Goal: Information Seeking & Learning: Learn about a topic

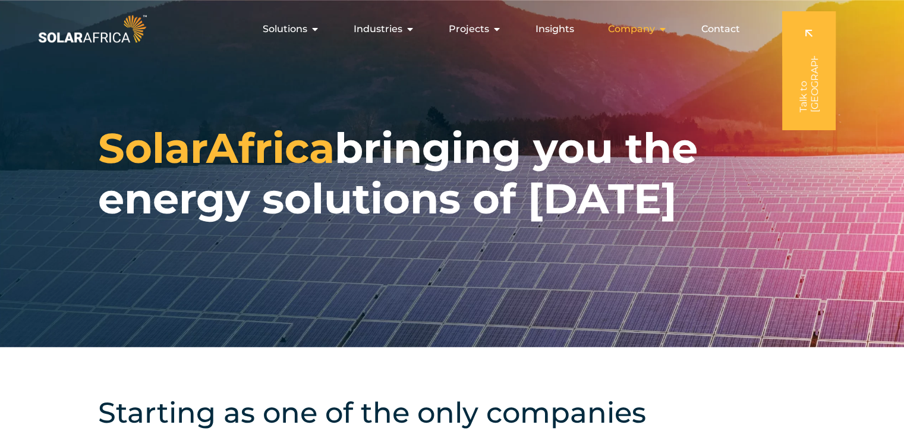
click at [665, 29] on icon "Menu" at bounding box center [663, 29] width 10 height 10
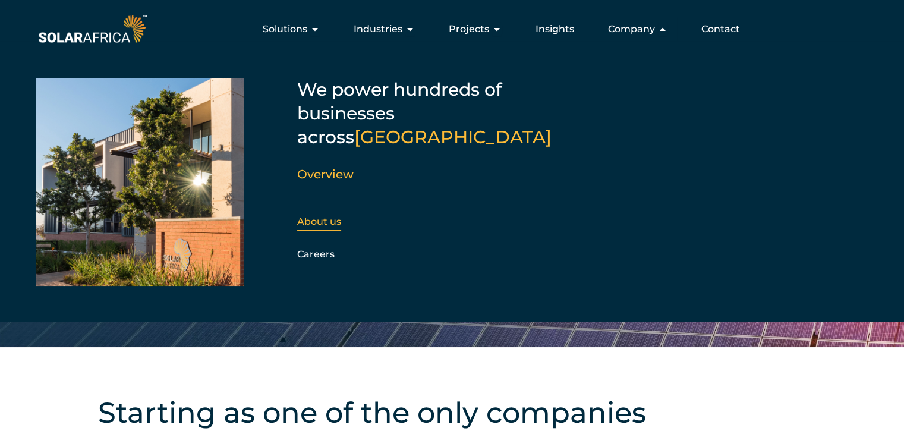
click at [341, 213] on div "About us" at bounding box center [361, 222] width 128 height 18
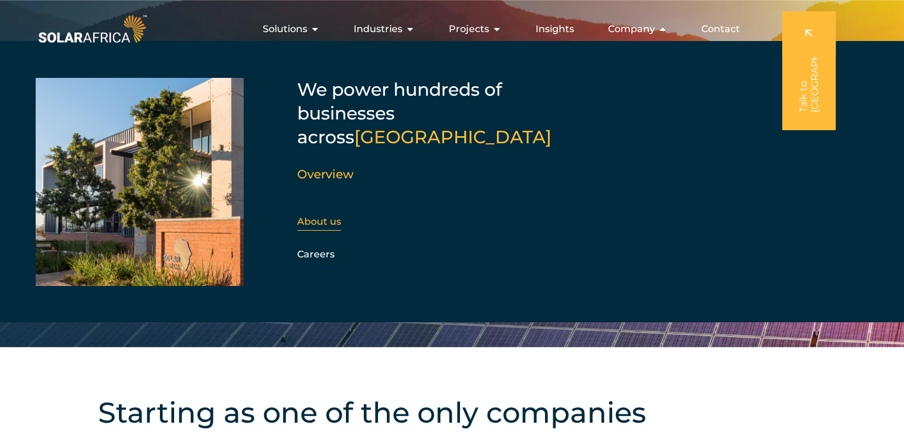
click at [330, 216] on link "About us" at bounding box center [319, 221] width 44 height 11
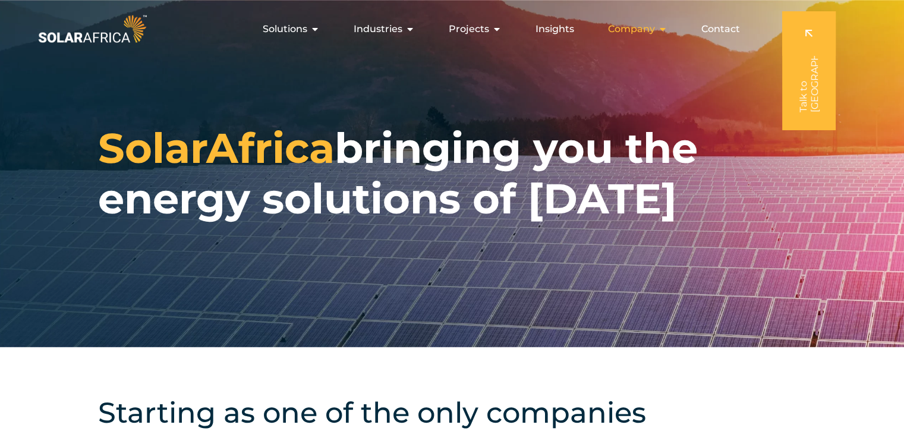
click at [662, 22] on button "Close Company Open Company" at bounding box center [663, 29] width 10 height 14
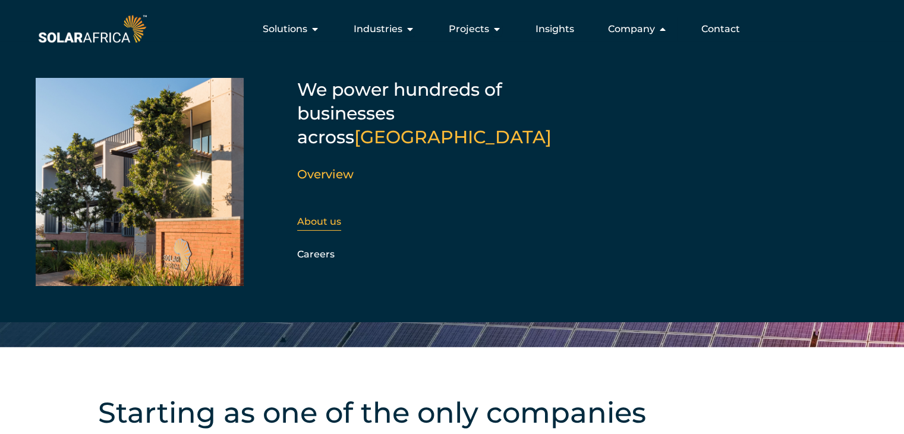
click at [334, 216] on link "About us" at bounding box center [319, 221] width 44 height 11
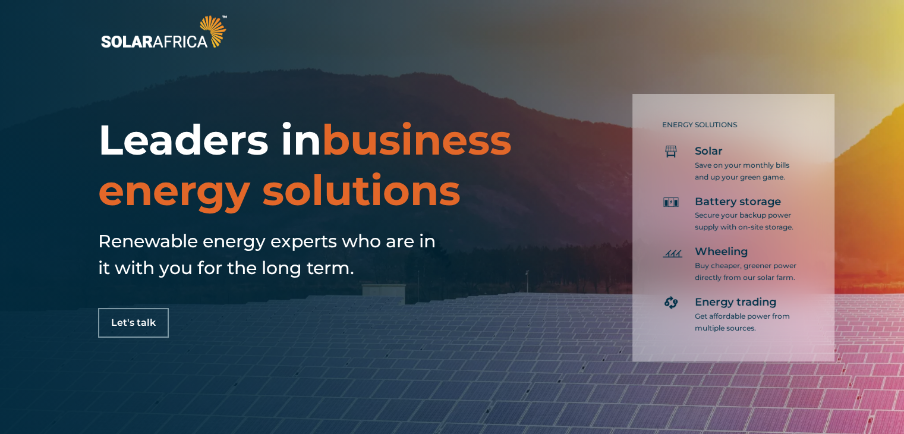
click at [205, 24] on img at bounding box center [163, 31] width 131 height 39
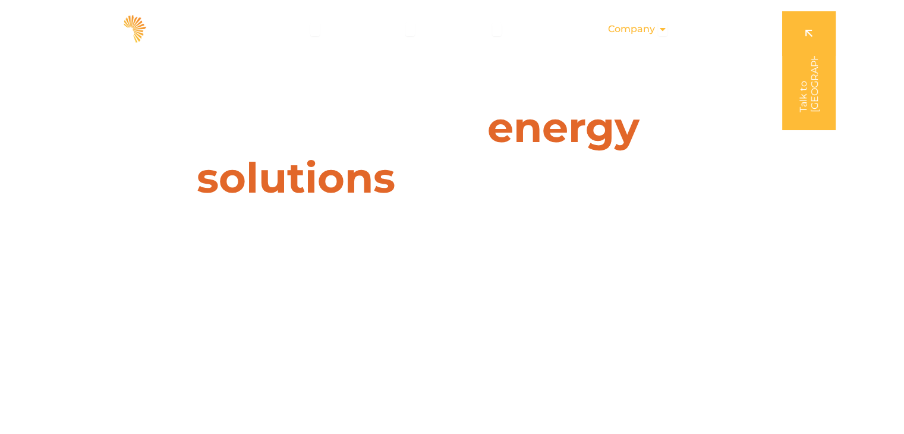
click at [661, 28] on icon "Menu" at bounding box center [663, 29] width 10 height 10
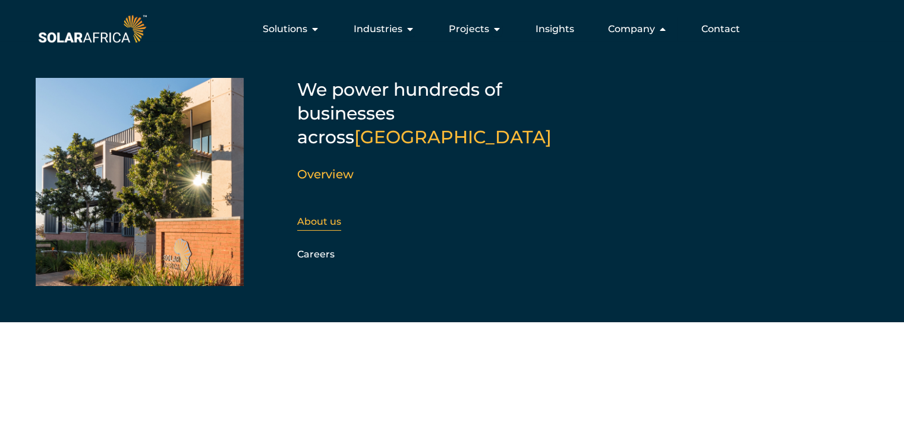
click at [314, 213] on div "About us" at bounding box center [361, 222] width 128 height 18
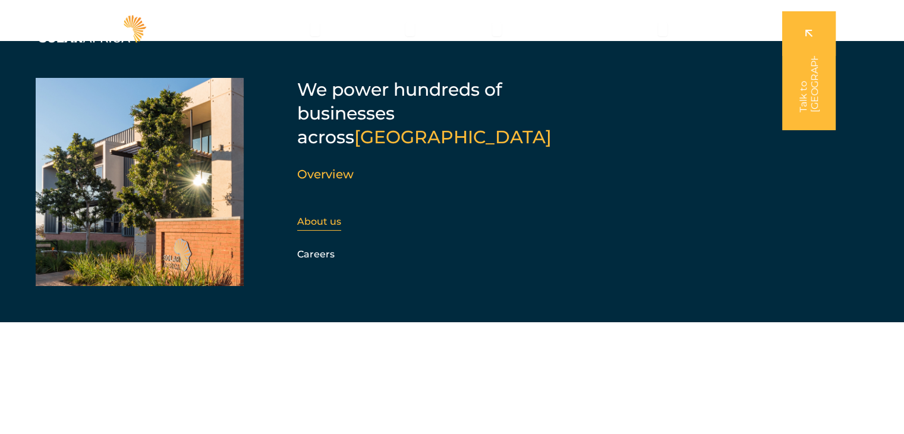
click at [325, 216] on link "About us" at bounding box center [319, 221] width 44 height 11
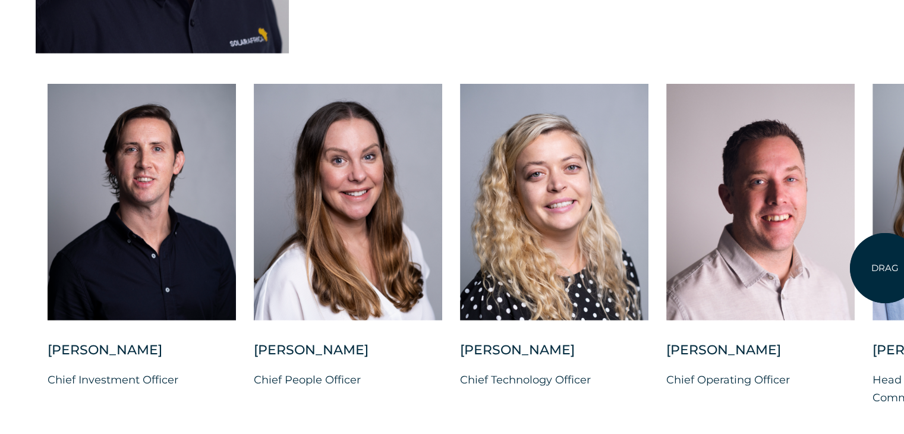
scroll to position [3096, 0]
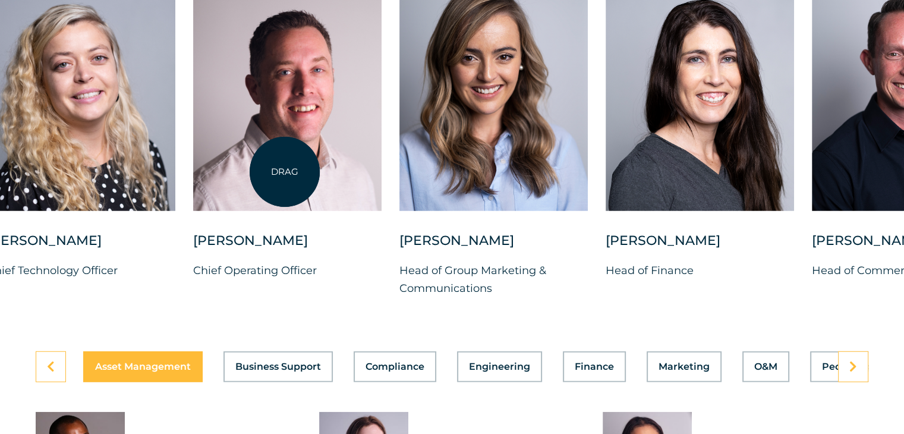
drag, startPoint x: 758, startPoint y: 82, endPoint x: 285, endPoint y: 172, distance: 481.9
click at [285, 172] on div at bounding box center [287, 92] width 188 height 236
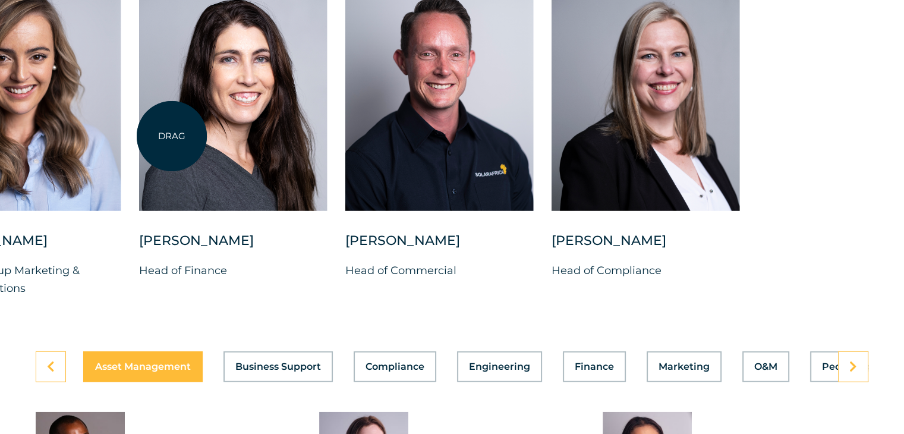
drag, startPoint x: 756, startPoint y: 96, endPoint x: 172, endPoint y: 136, distance: 585.3
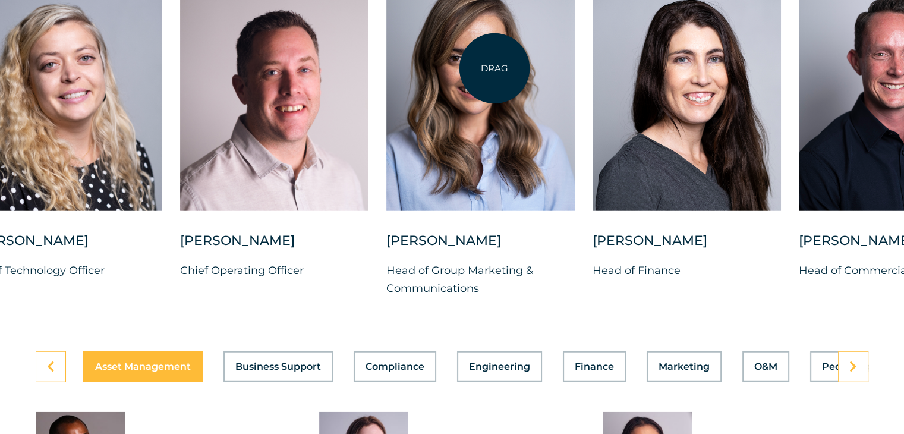
drag, startPoint x: 156, startPoint y: 65, endPoint x: 494, endPoint y: 68, distance: 338.6
click at [494, 68] on div at bounding box center [480, 92] width 188 height 236
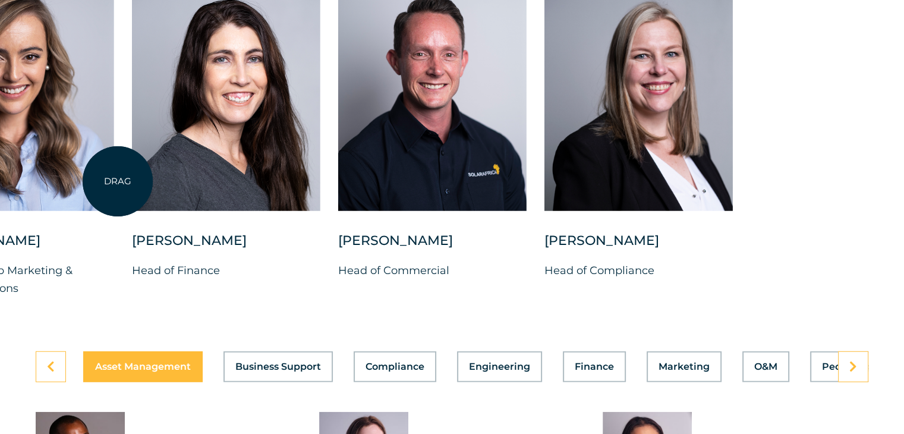
drag, startPoint x: 725, startPoint y: 147, endPoint x: 116, endPoint y: 182, distance: 609.9
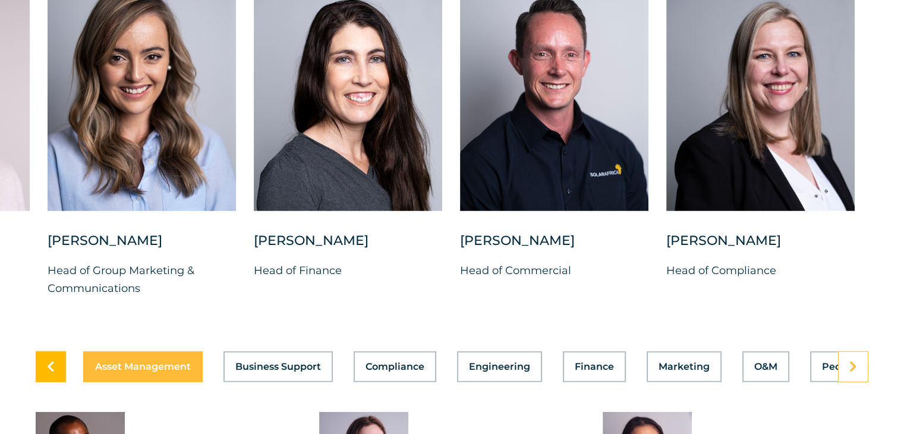
click at [46, 356] on link at bounding box center [51, 366] width 30 height 31
click at [860, 364] on link at bounding box center [853, 366] width 30 height 31
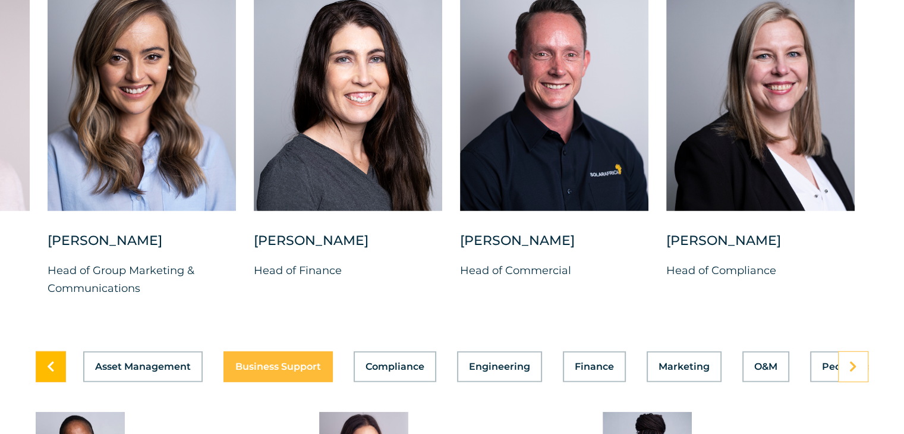
click at [49, 361] on icon at bounding box center [51, 367] width 8 height 12
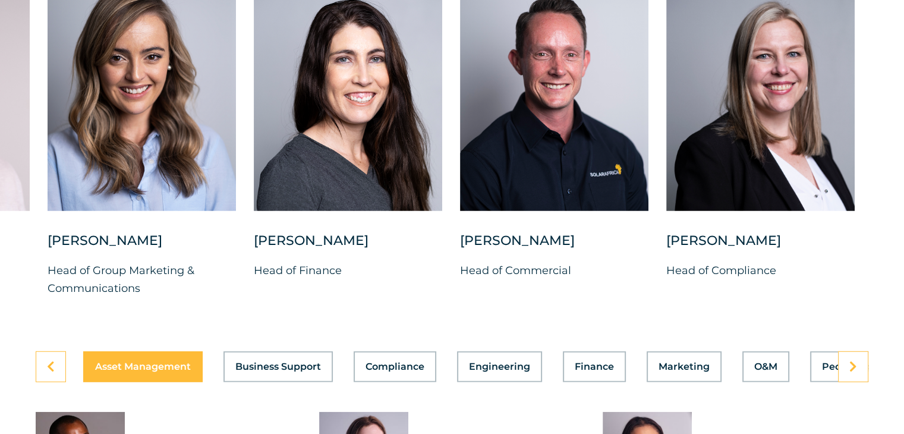
click at [384, 359] on div "Asset Management Business Support Compliance Engineering Finance Marketing O&M …" at bounding box center [452, 366] width 832 height 31
click at [385, 360] on div "Asset Management Business Support Compliance Engineering Finance Marketing O&M …" at bounding box center [452, 366] width 832 height 31
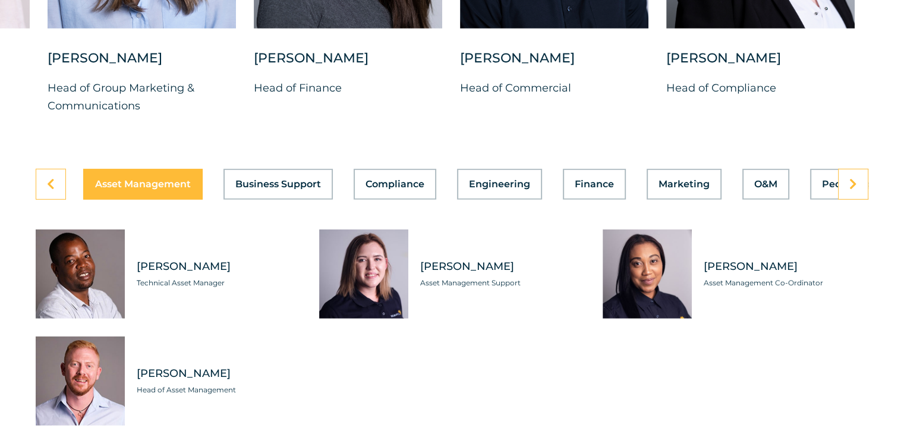
scroll to position [3344, 0]
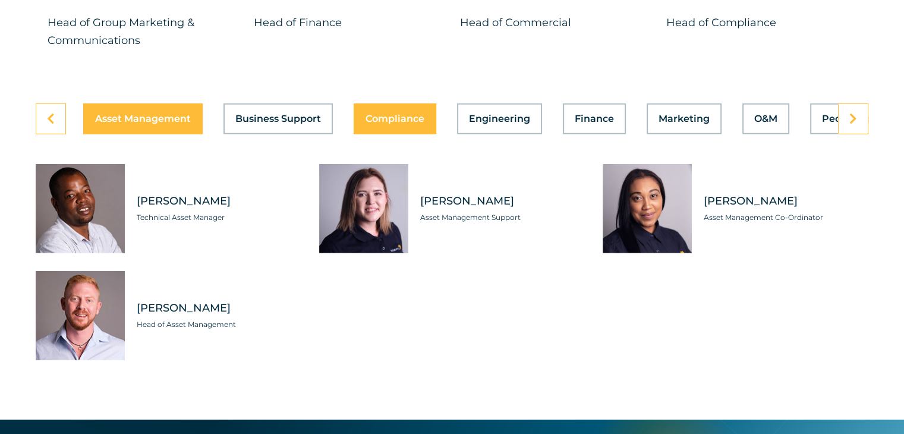
click at [386, 108] on div "Asset Management Business Support Compliance Engineering Finance Marketing O&M …" at bounding box center [452, 118] width 832 height 31
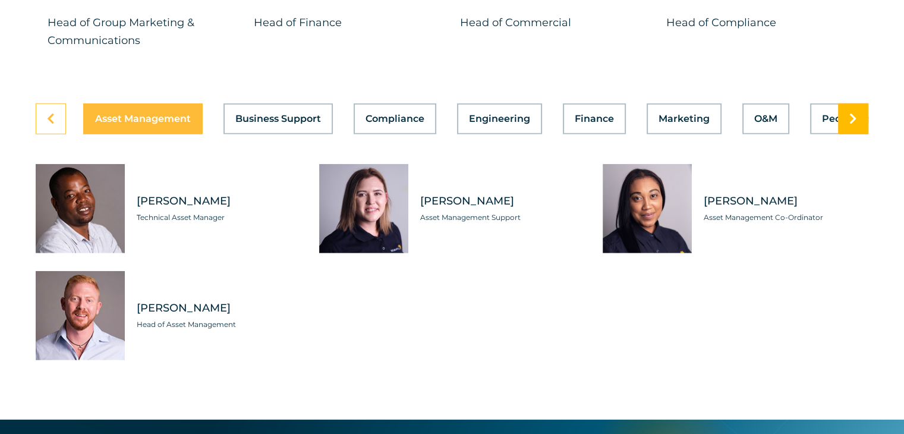
click at [855, 113] on icon at bounding box center [853, 119] width 8 height 12
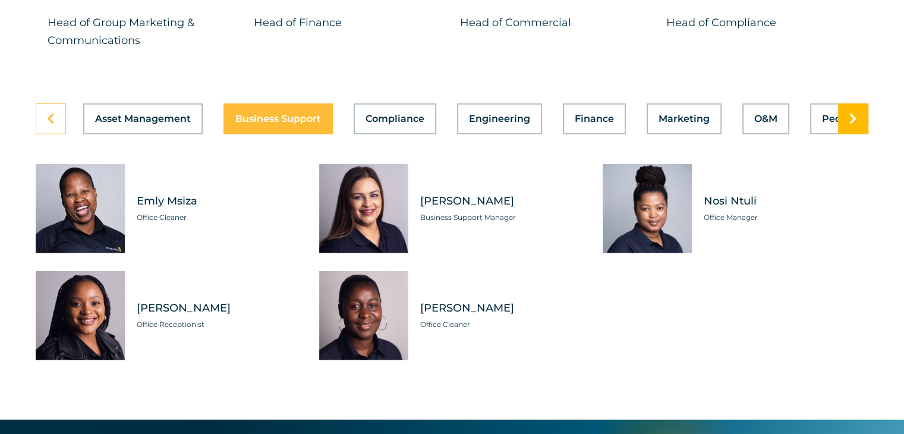
click at [855, 113] on icon at bounding box center [853, 119] width 8 height 12
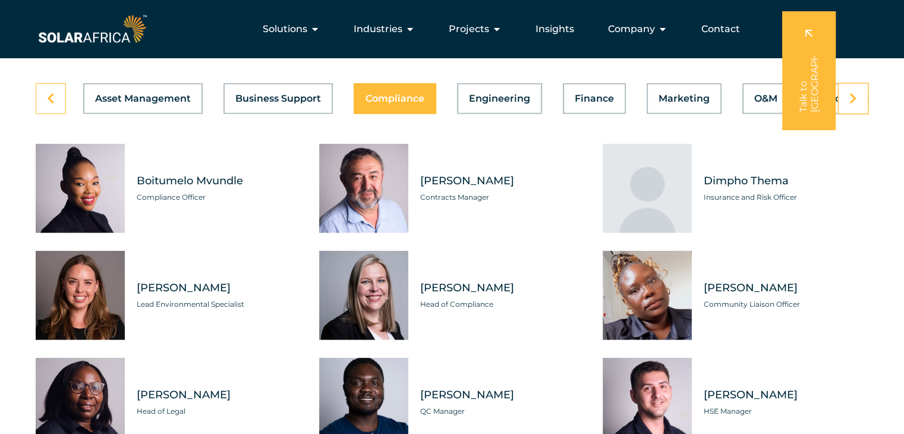
scroll to position [3341, 0]
